Goal: Navigation & Orientation: Go to known website

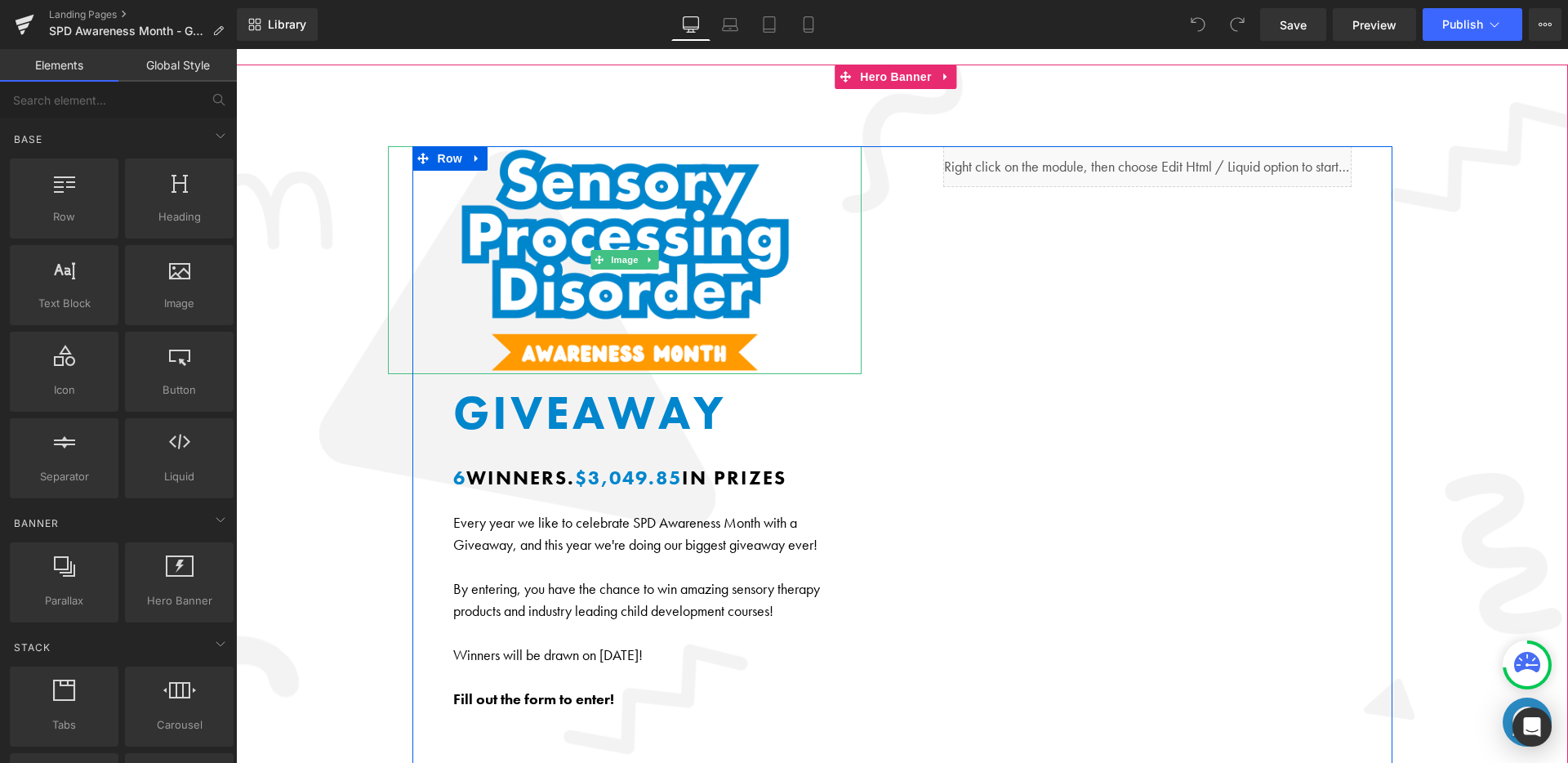
scroll to position [124, 0]
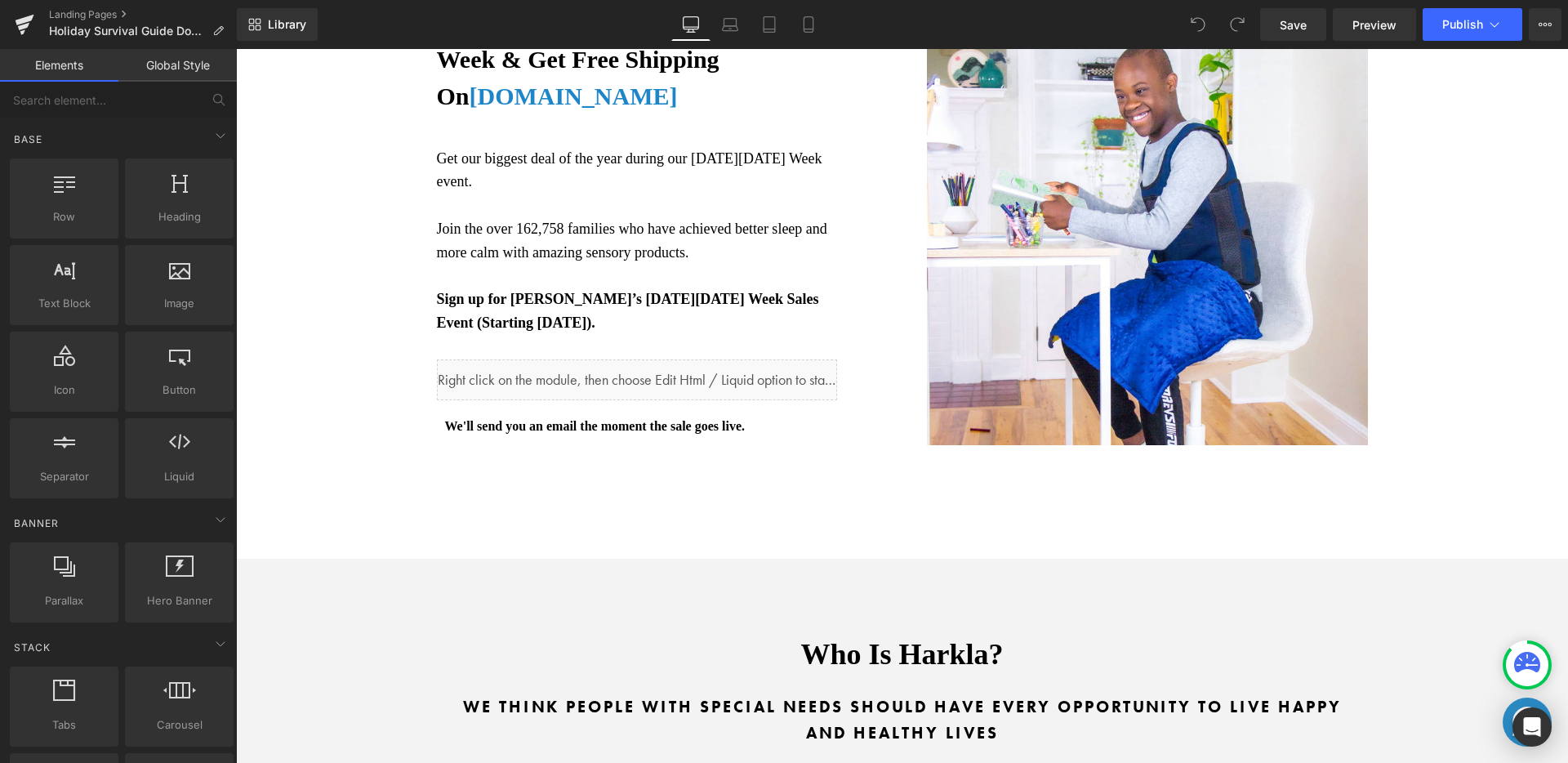
scroll to position [2112, 0]
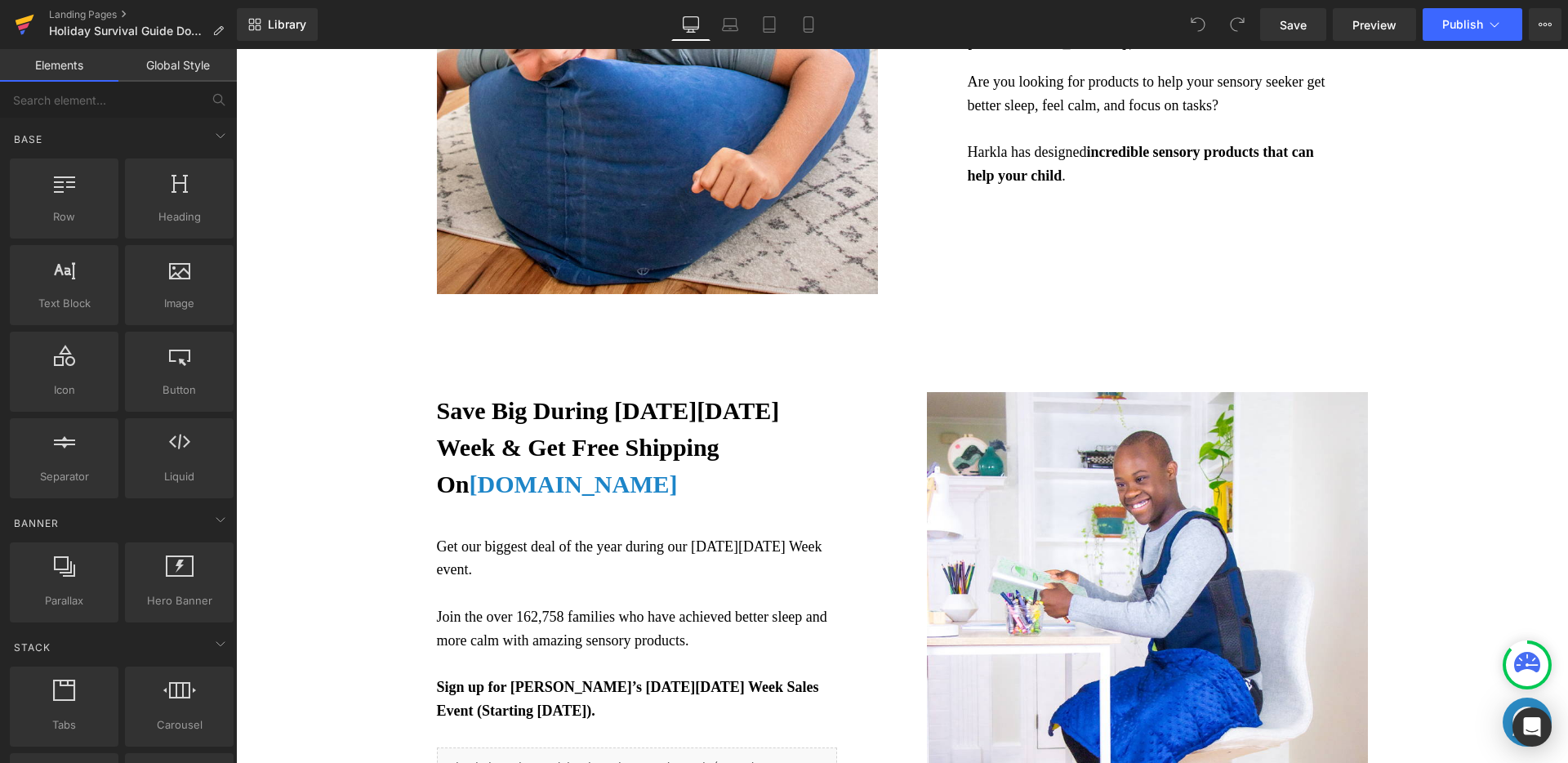
click at [22, 22] on icon at bounding box center [25, 19] width 19 height 11
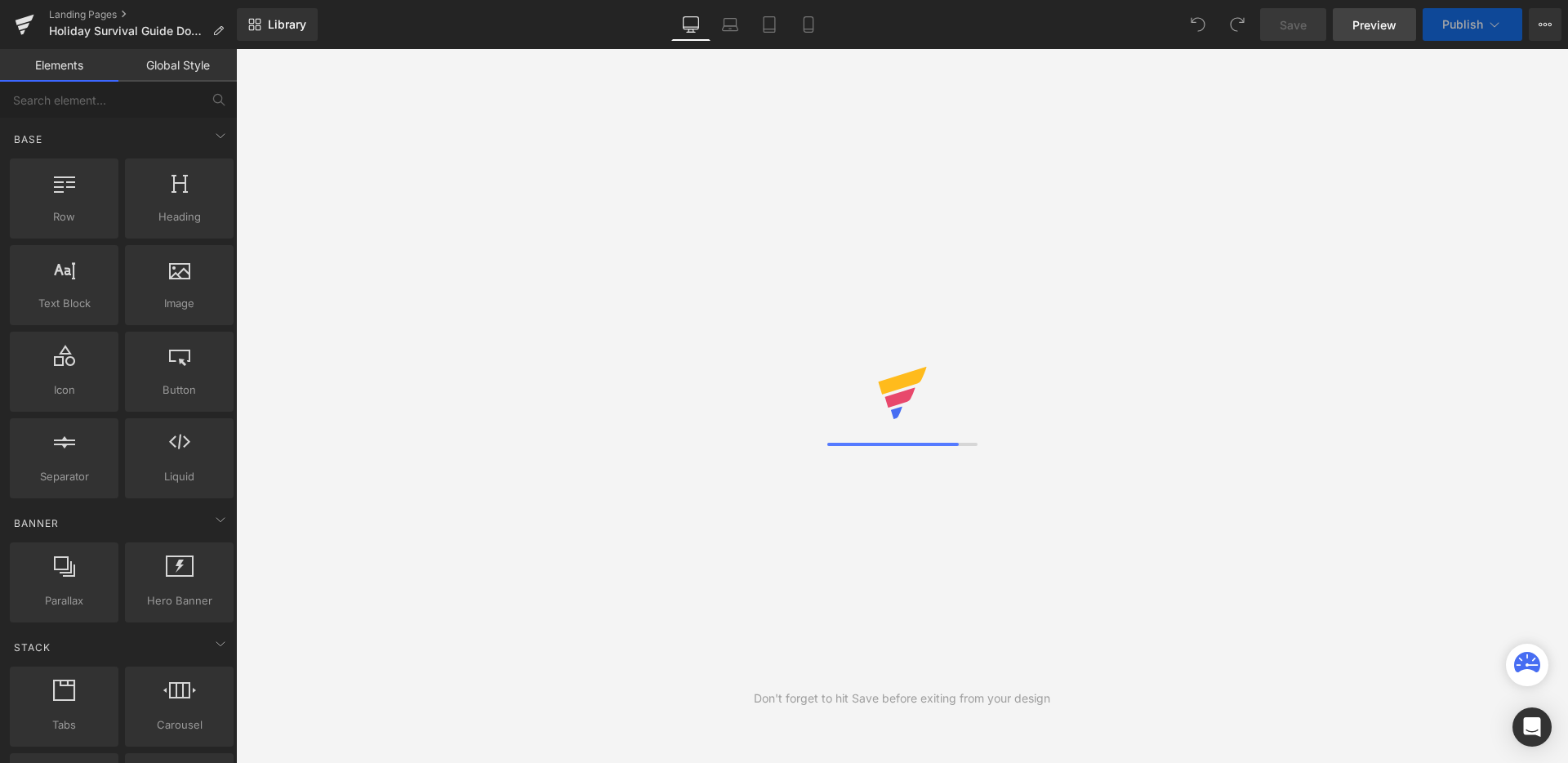
click at [1371, 25] on span "Preview" at bounding box center [1375, 25] width 44 height 17
